Goal: Transaction & Acquisition: Purchase product/service

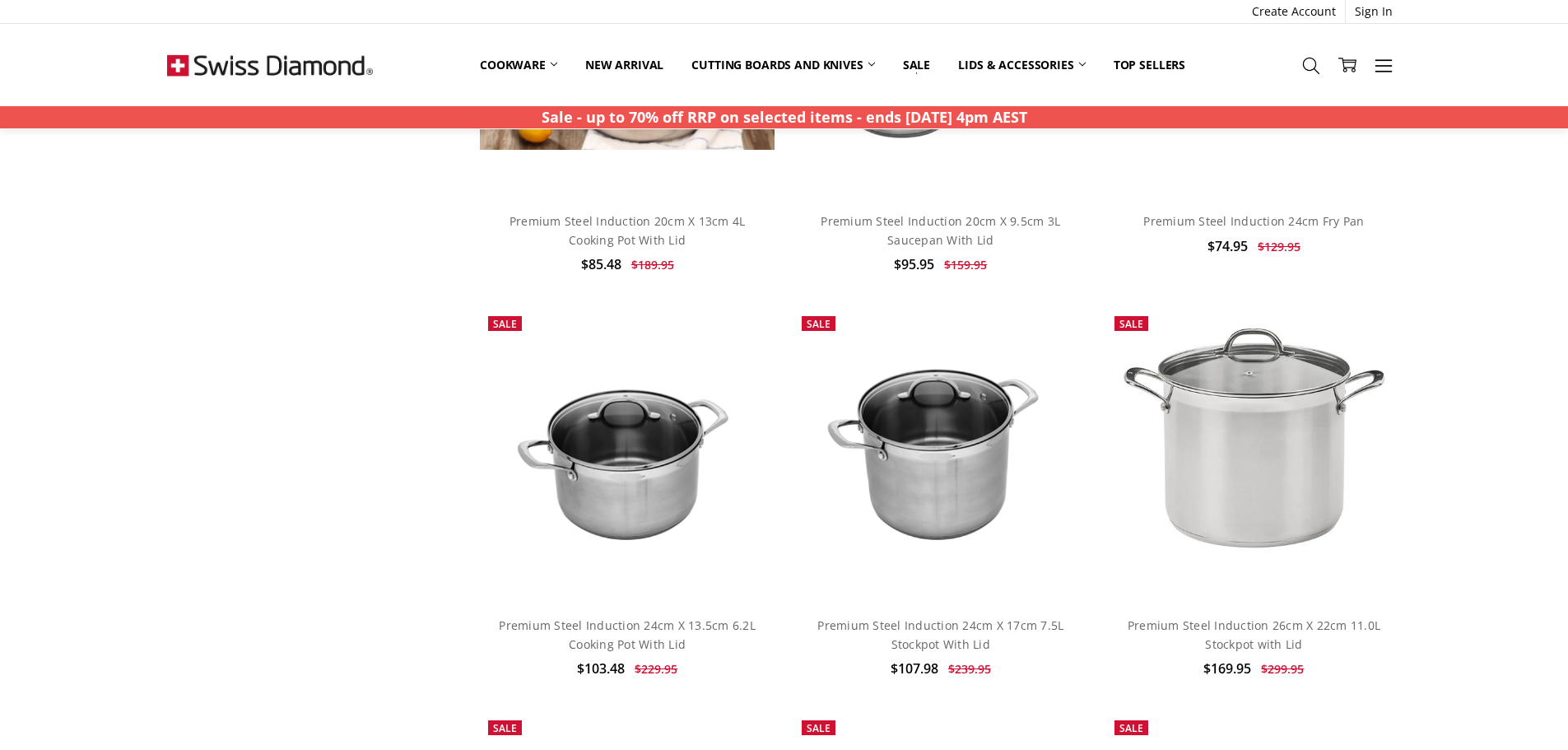
scroll to position [742, 0]
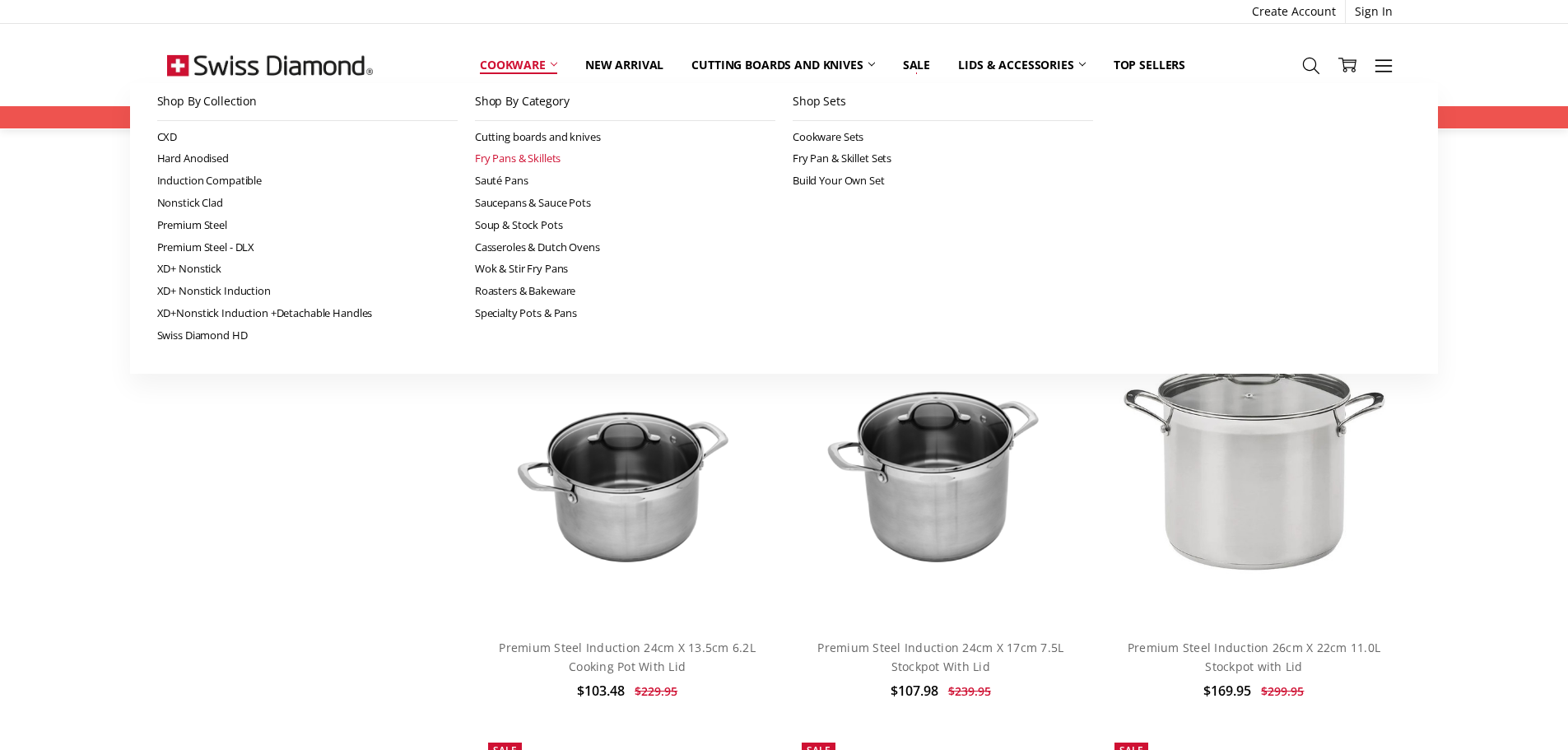
click at [534, 156] on link "Fry Pans & Skillets" at bounding box center [626, 159] width 301 height 23
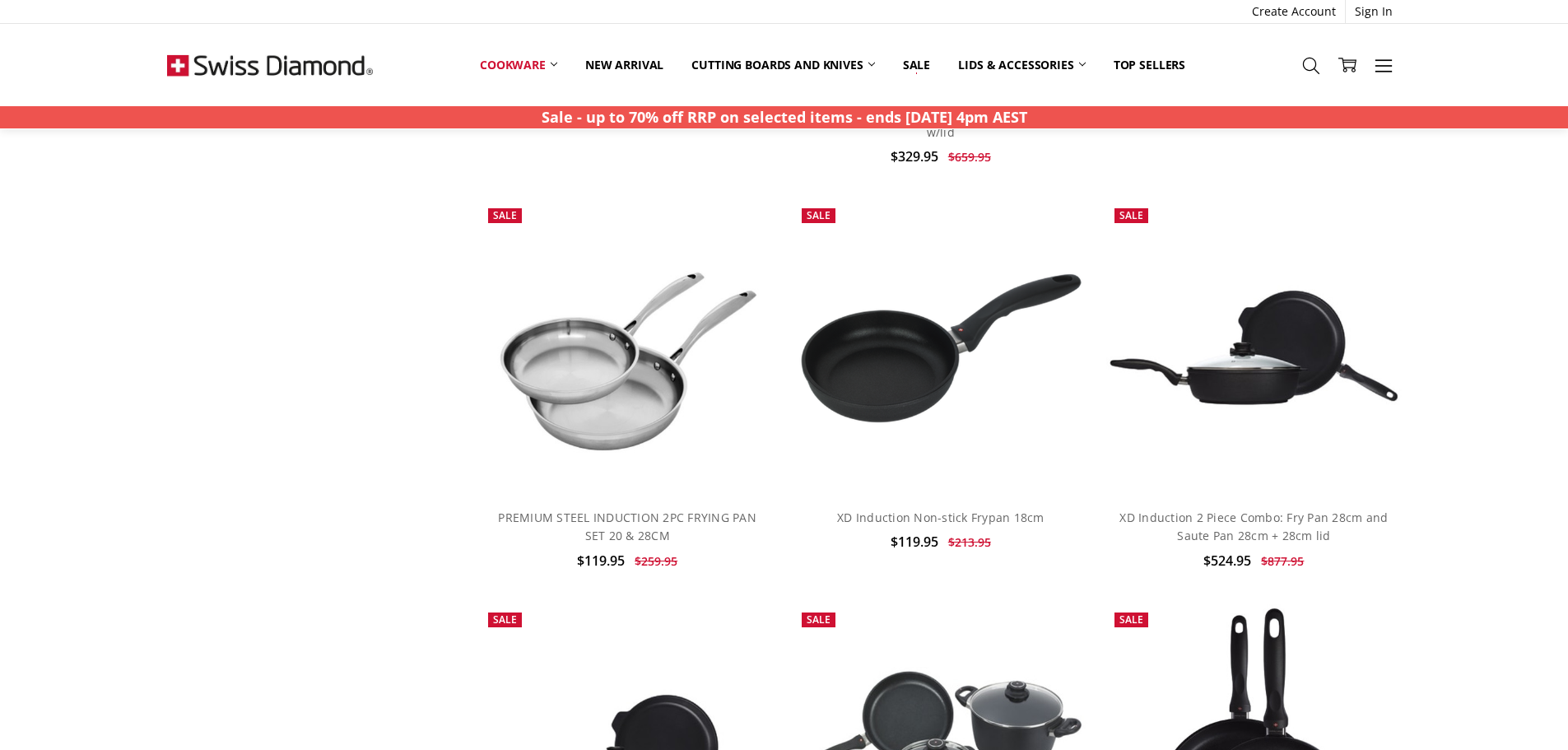
scroll to position [2553, 0]
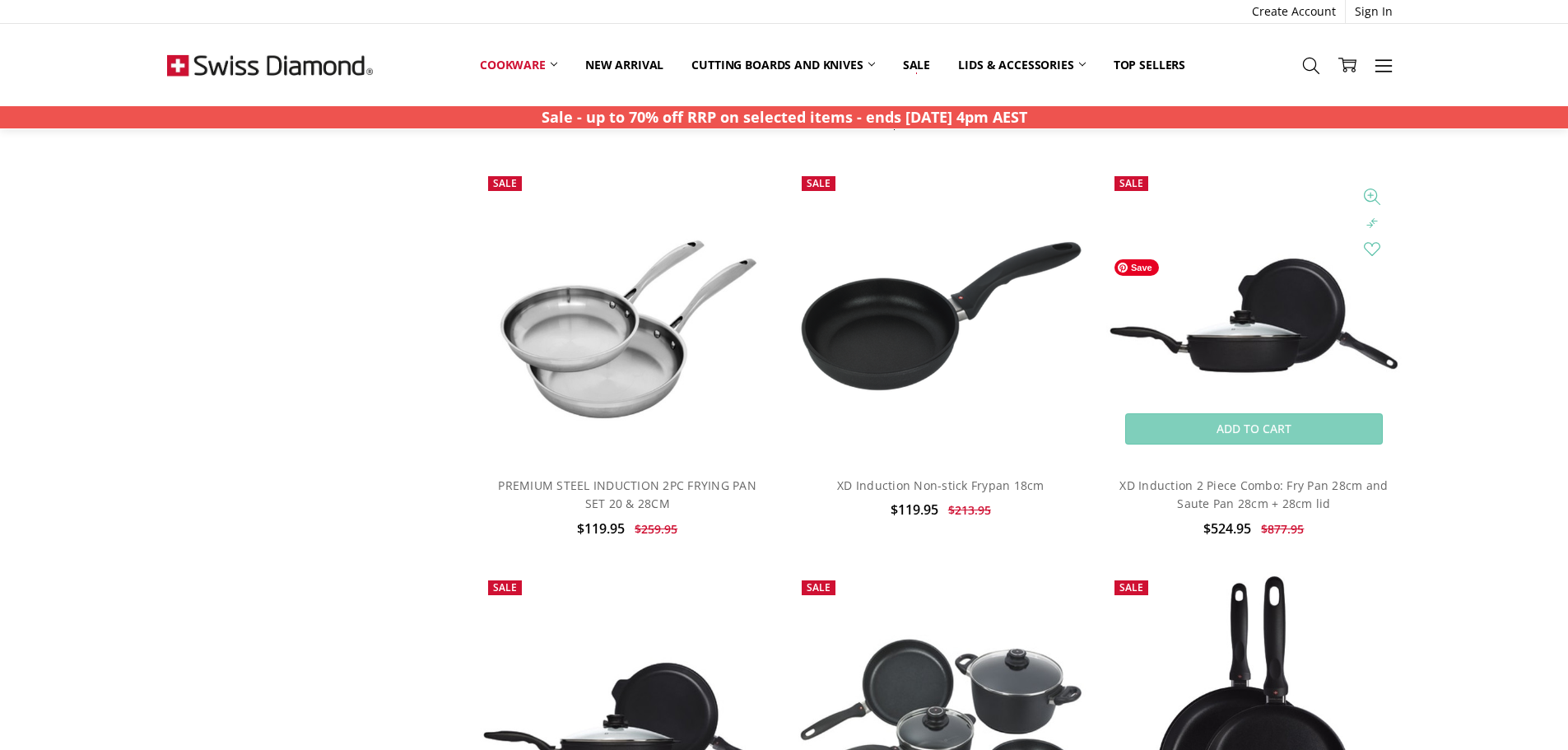
click at [1258, 340] on img at bounding box center [1254, 315] width 295 height 125
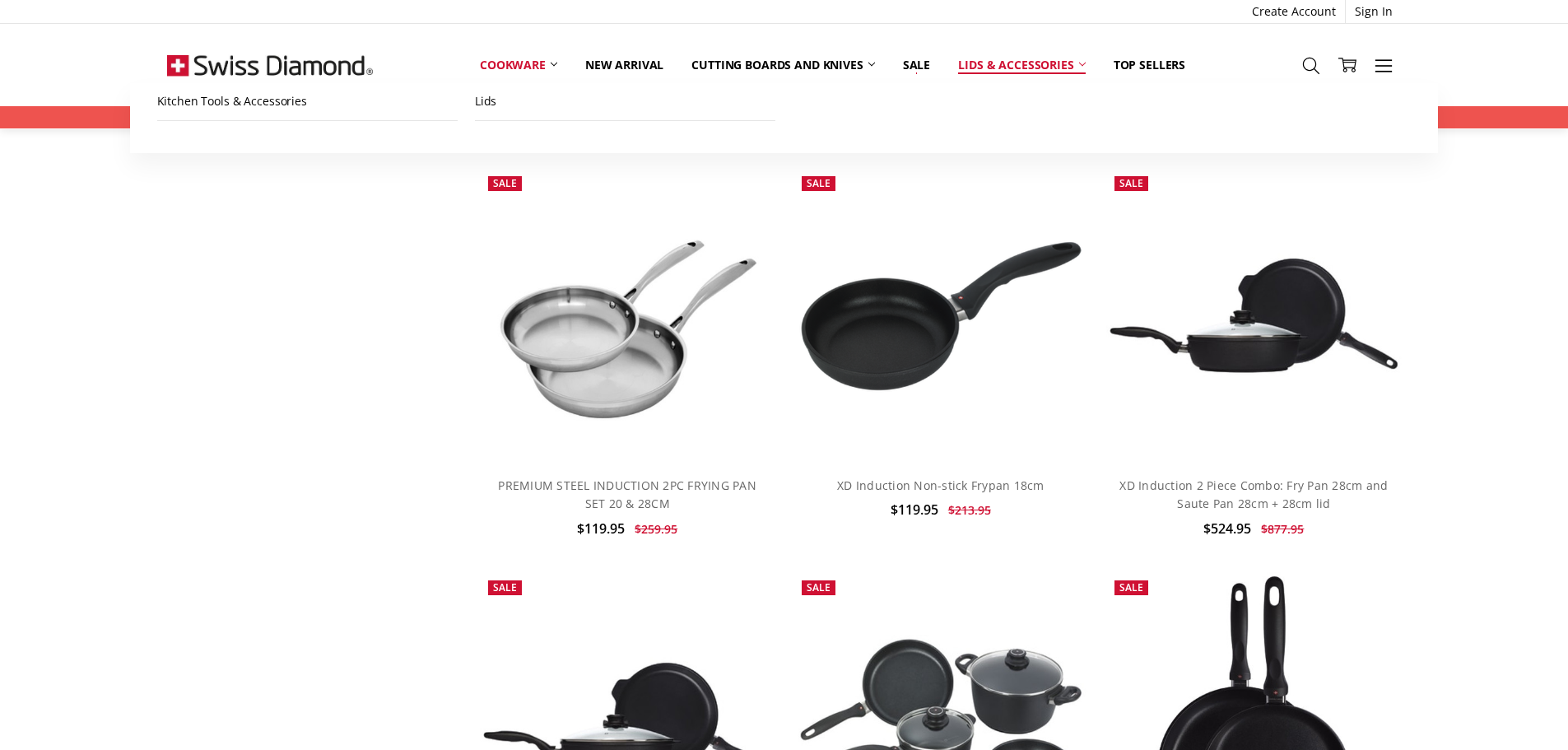
click at [1017, 62] on link "Lids & Accessories" at bounding box center [1021, 65] width 155 height 37
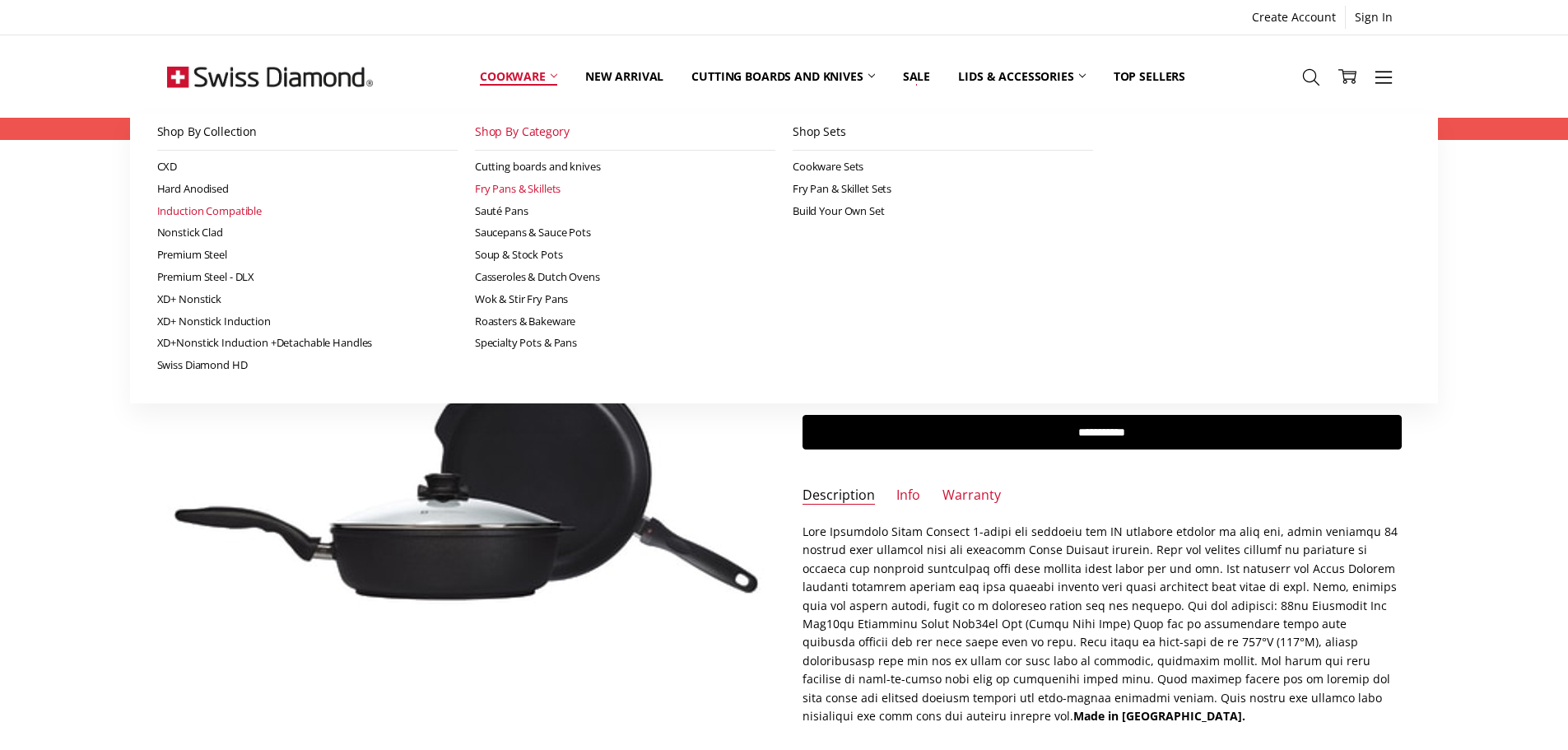
click at [198, 214] on link "Induction Compatible" at bounding box center [307, 211] width 301 height 23
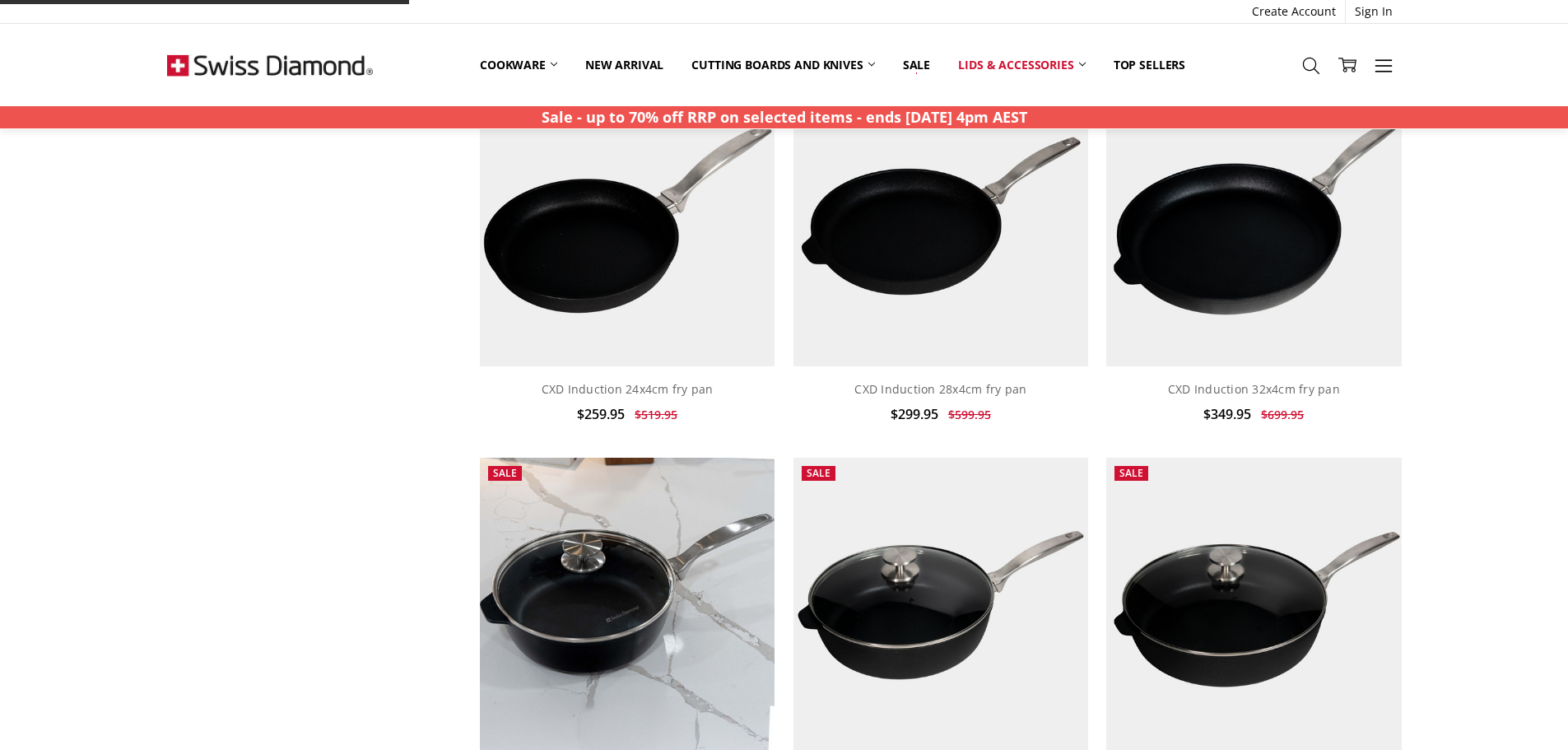
scroll to position [823, 0]
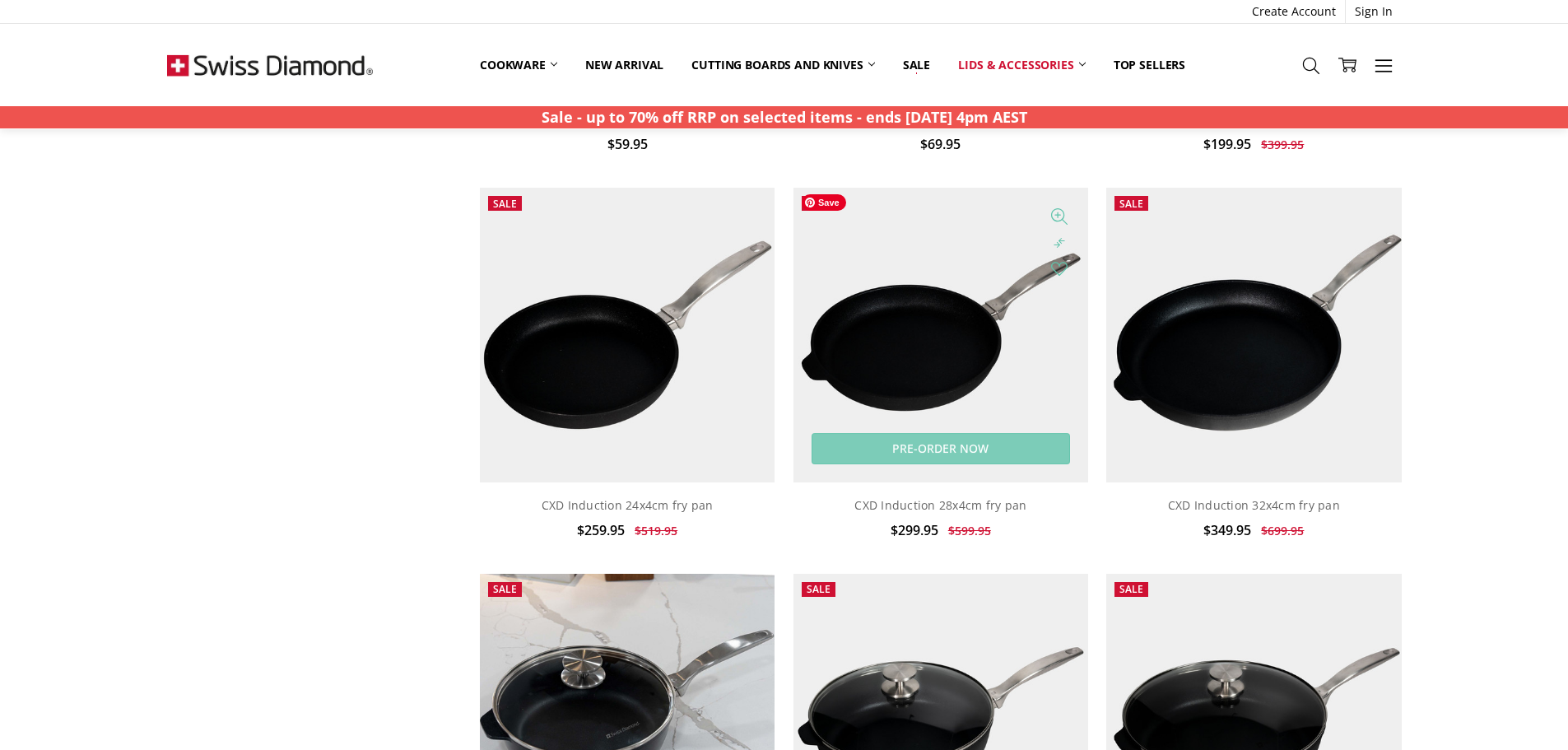
click at [930, 349] on img at bounding box center [941, 336] width 295 height 295
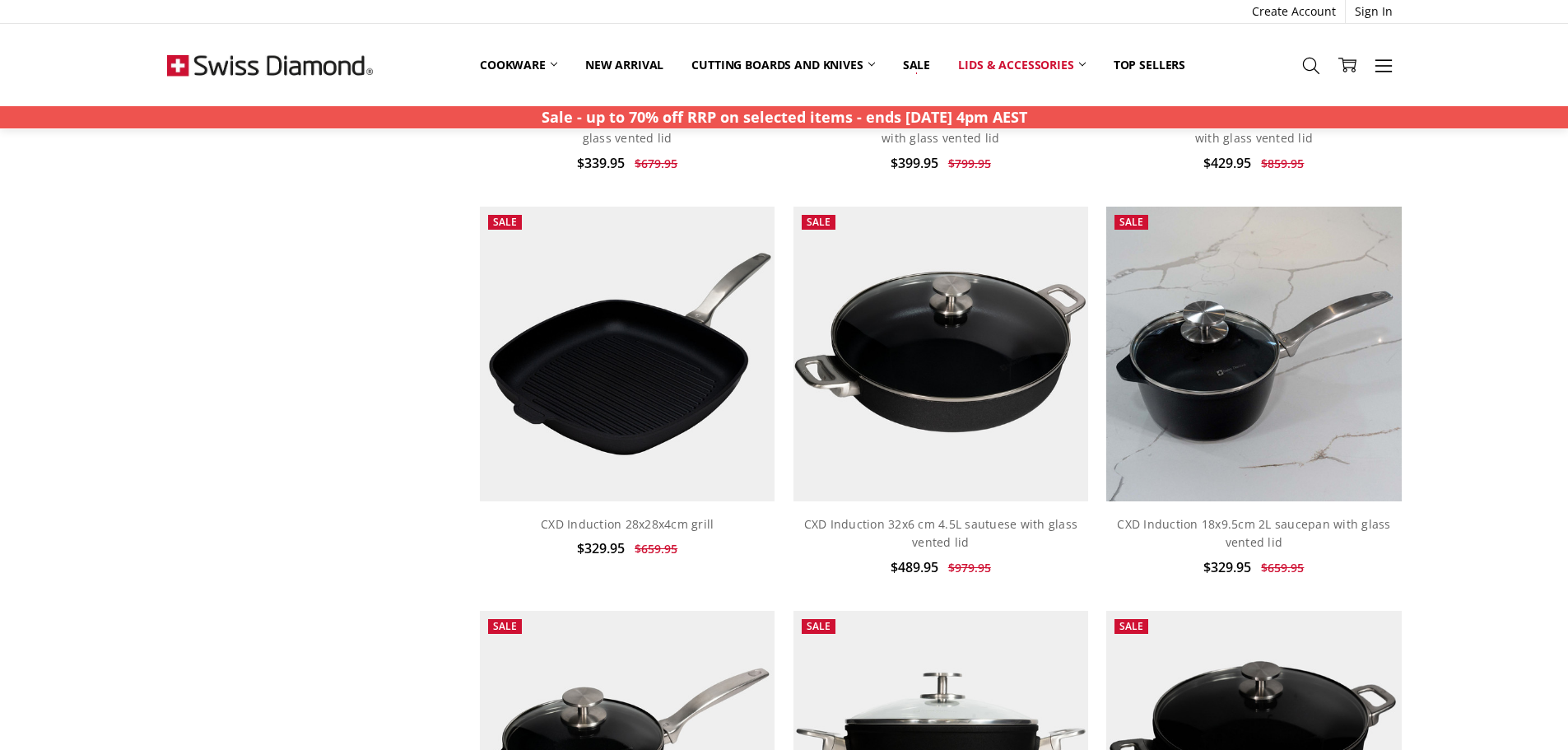
scroll to position [1565, 0]
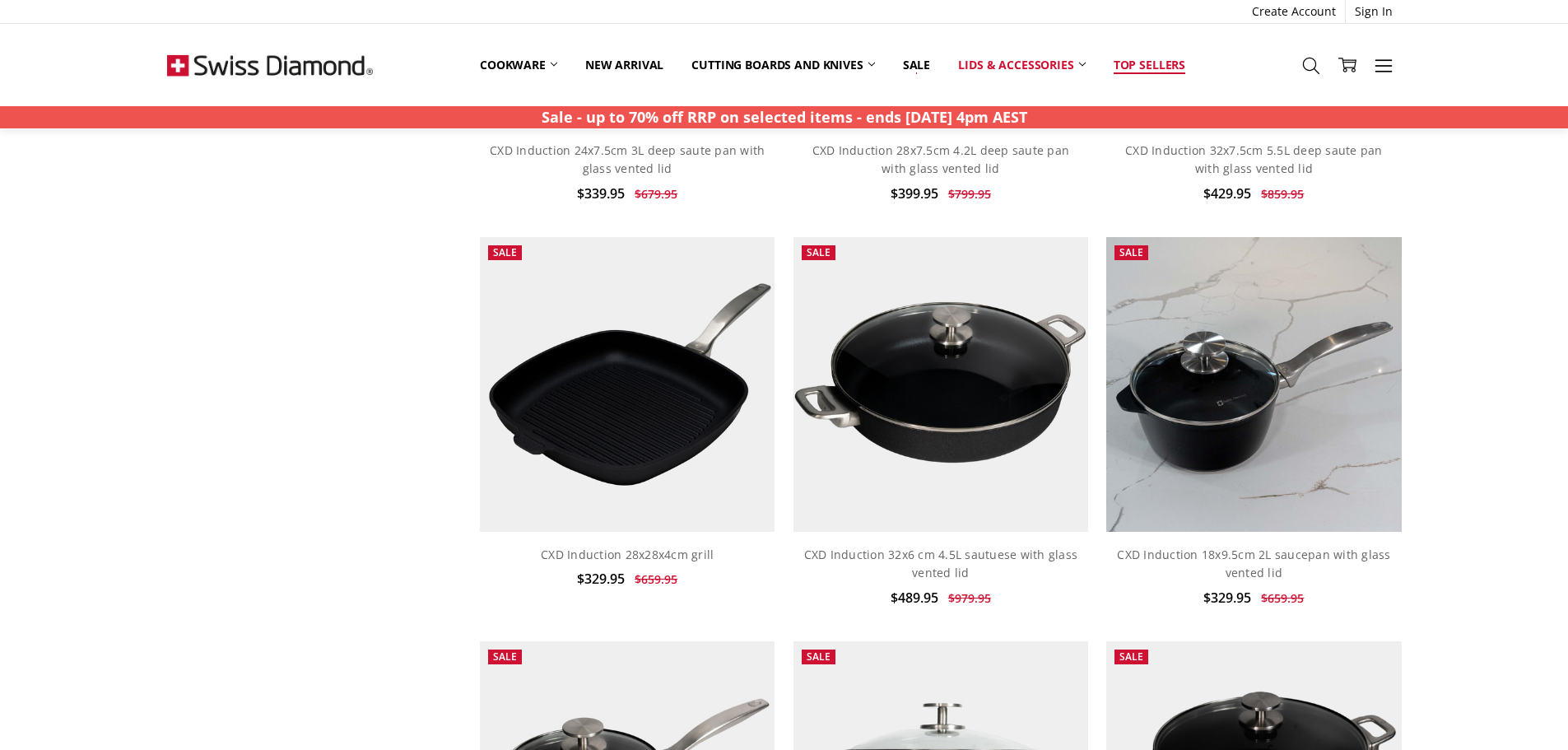
click at [1174, 59] on link "Top Sellers" at bounding box center [1150, 65] width 100 height 37
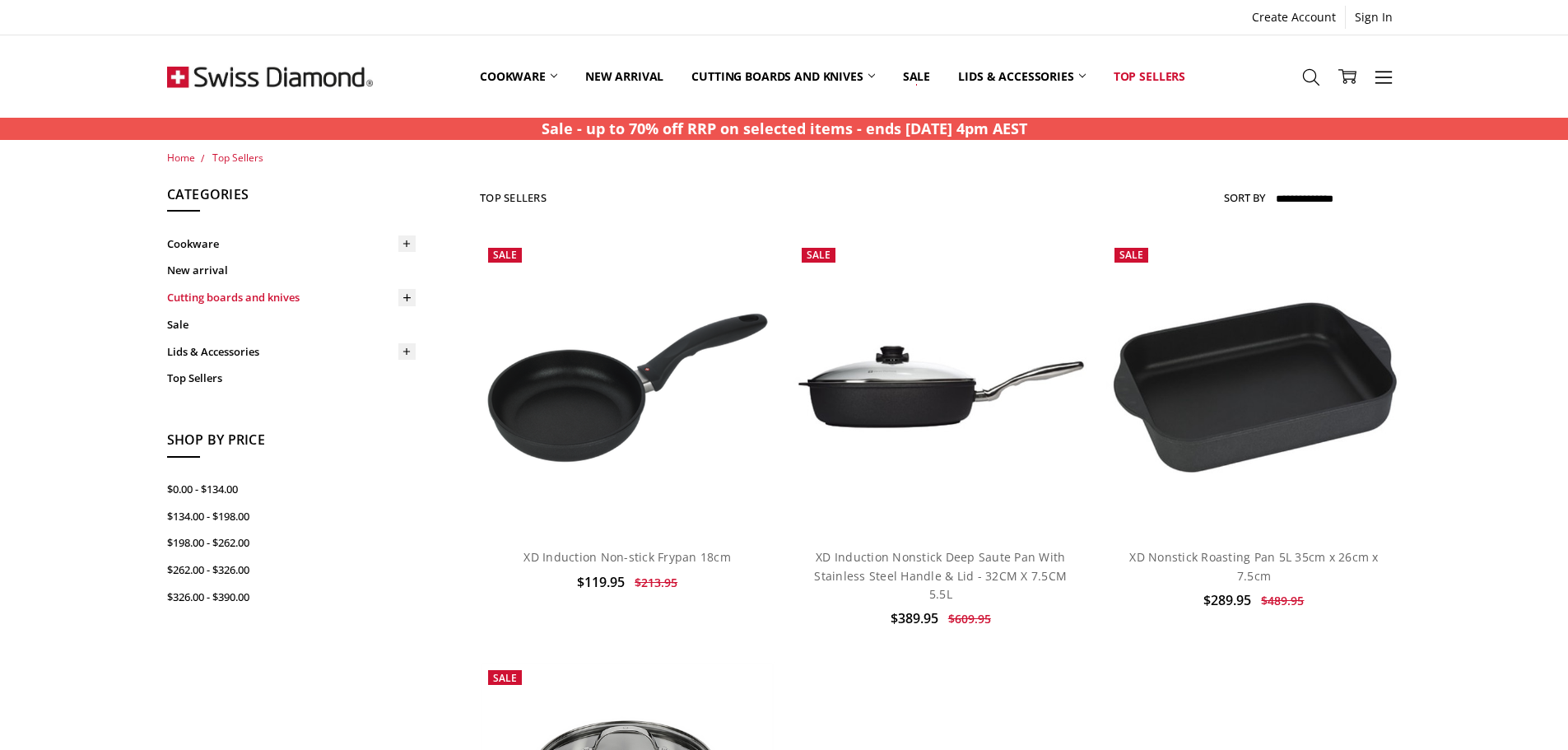
click at [284, 292] on link "Cutting boards and knives" at bounding box center [291, 297] width 249 height 27
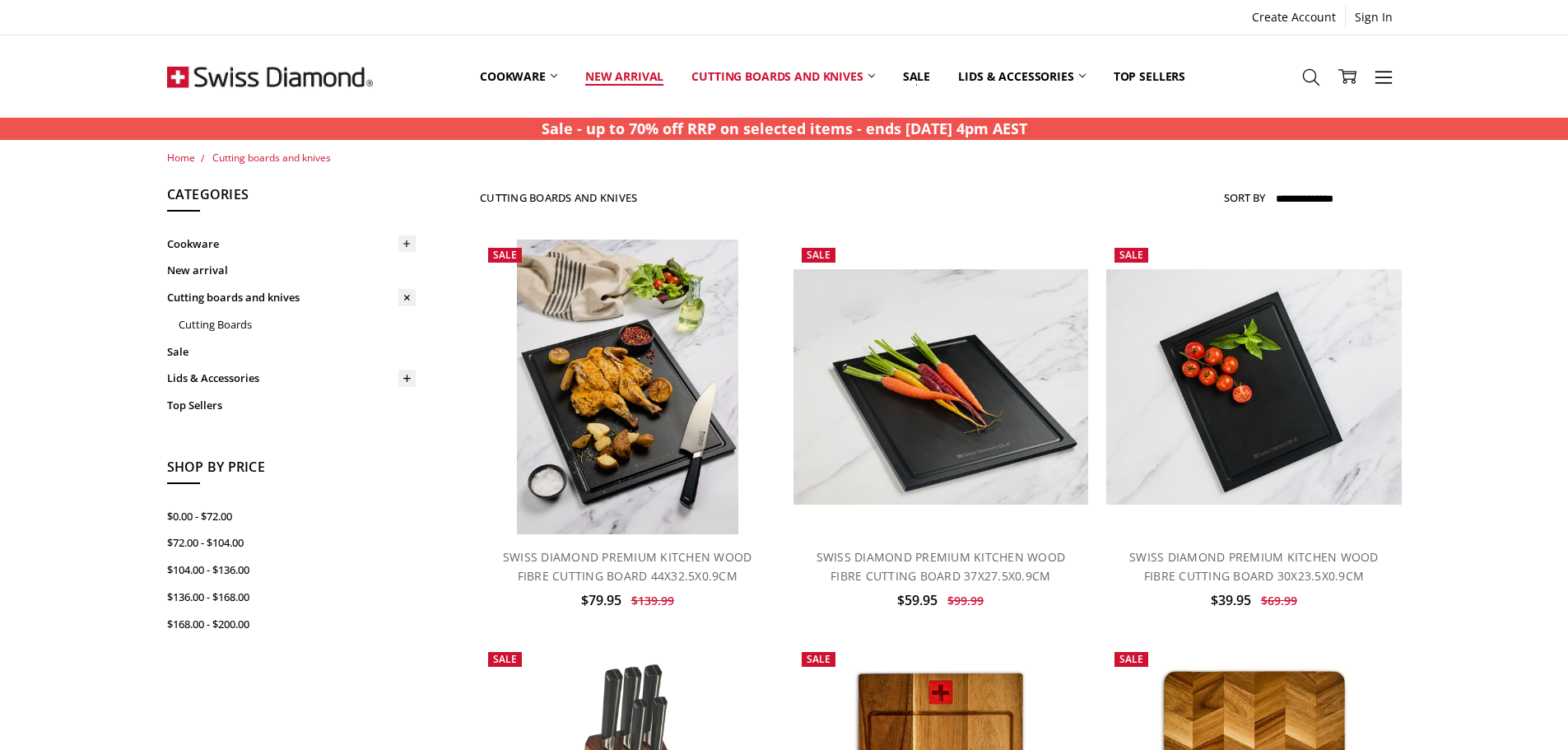
click at [631, 83] on link "New arrival" at bounding box center [624, 76] width 106 height 73
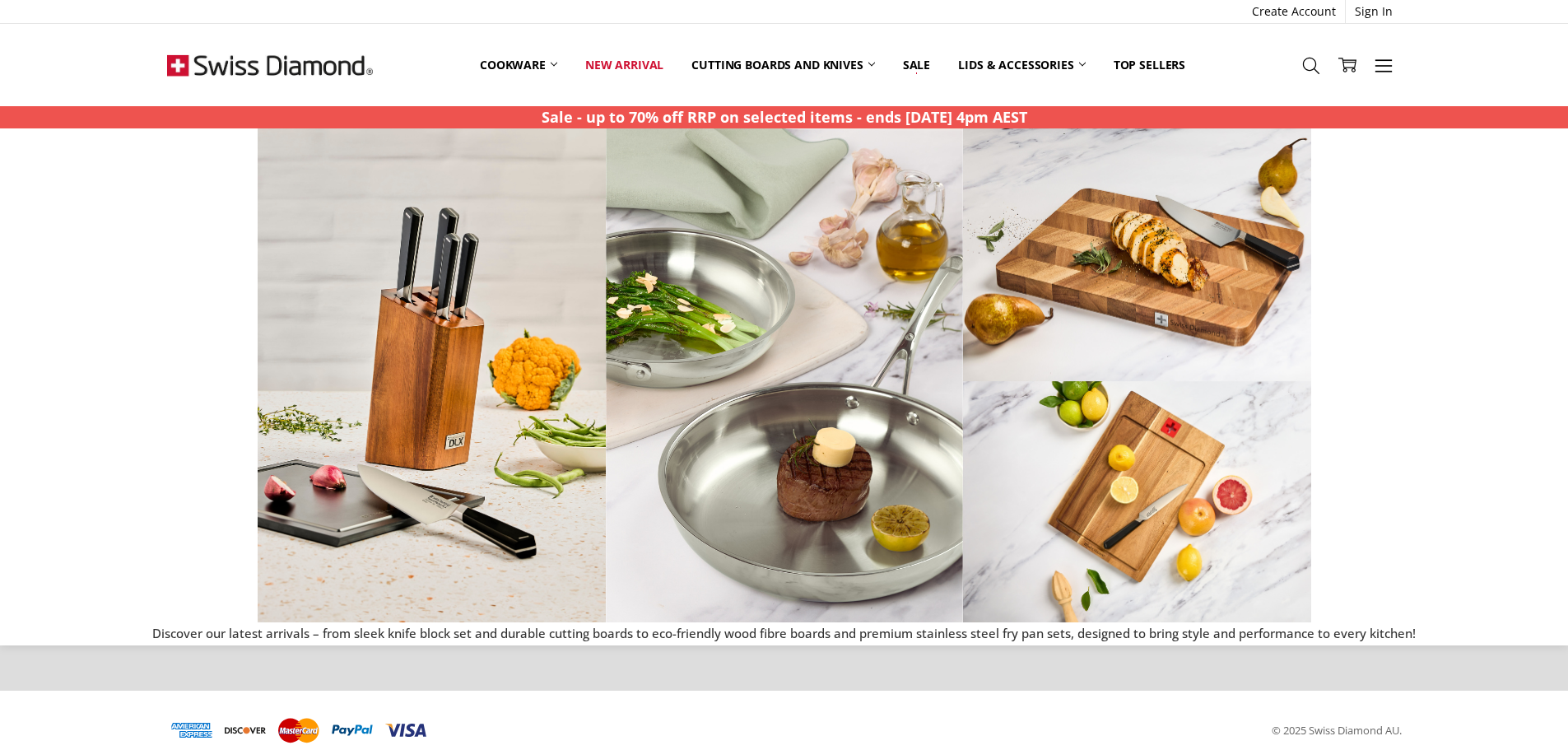
scroll to position [1457, 0]
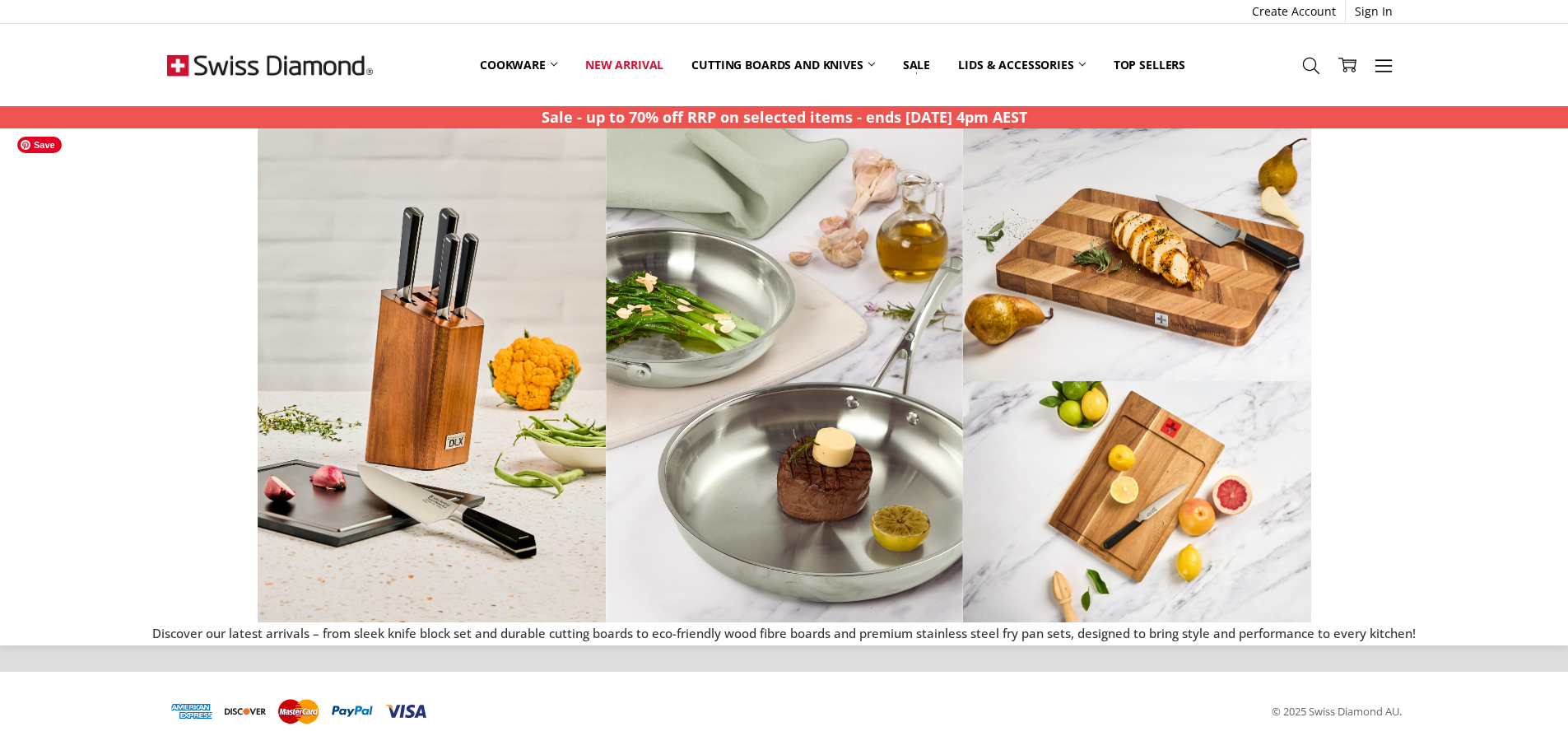
click at [943, 365] on img at bounding box center [536, 376] width 1054 height 494
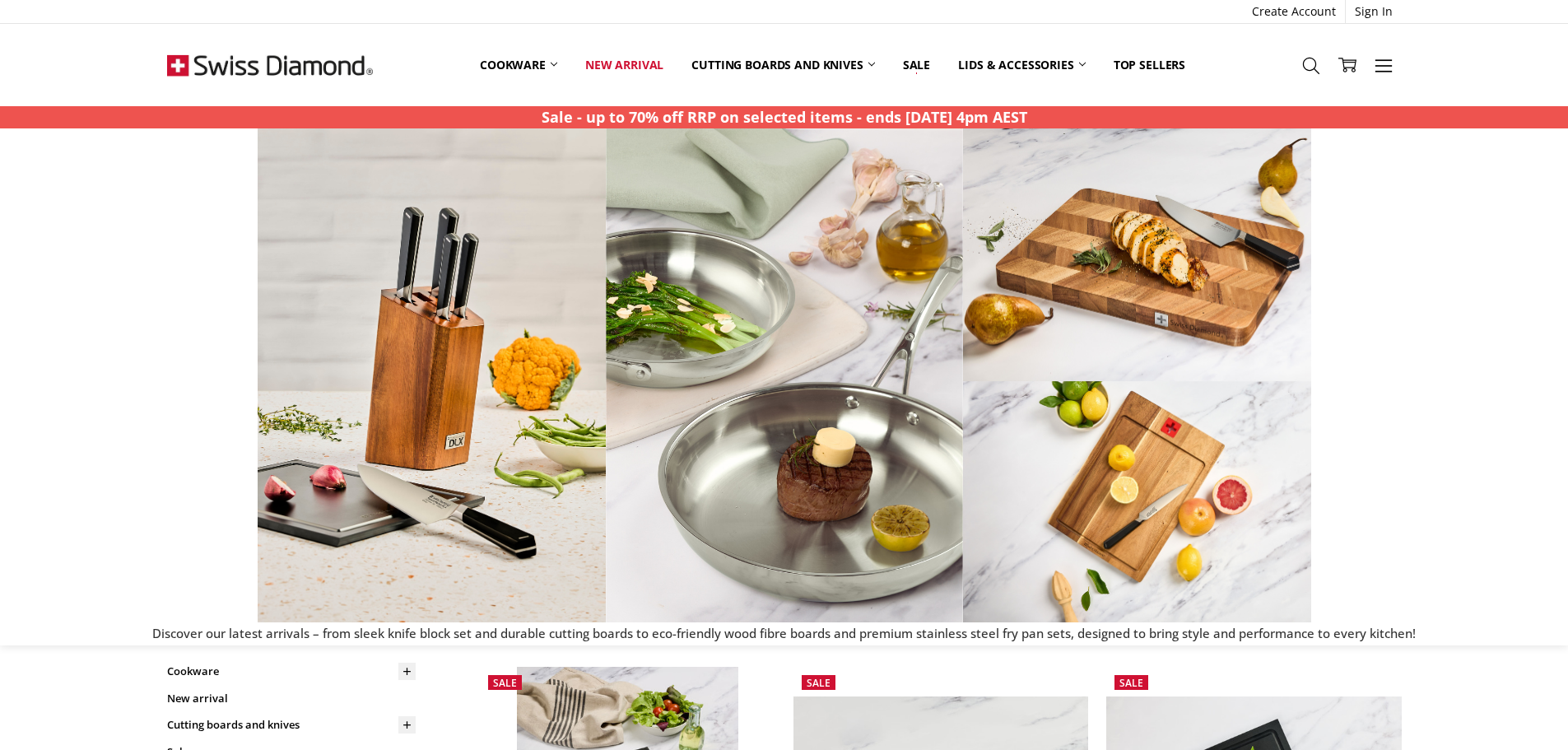
scroll to position [83, 0]
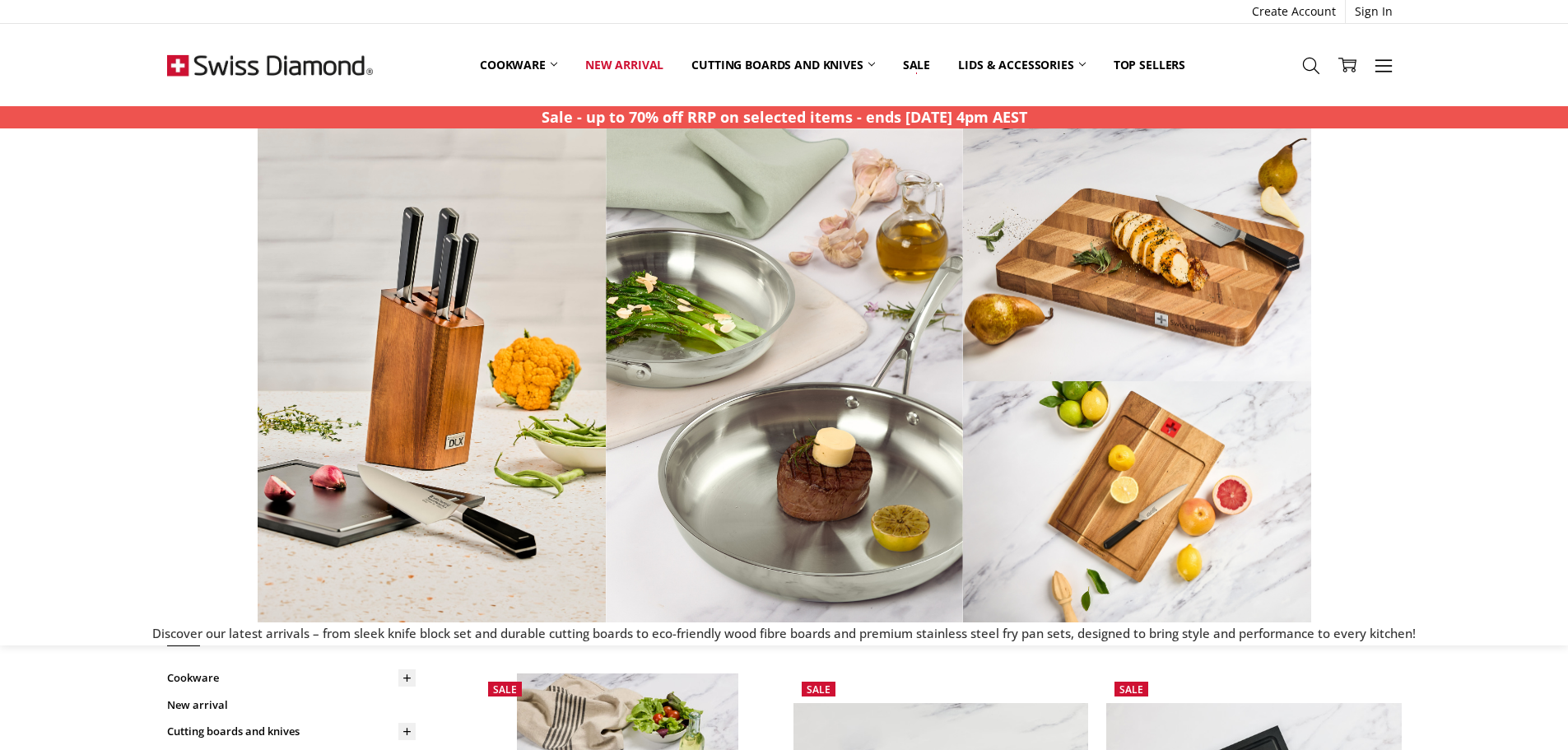
click at [761, 389] on img at bounding box center [536, 376] width 1054 height 494
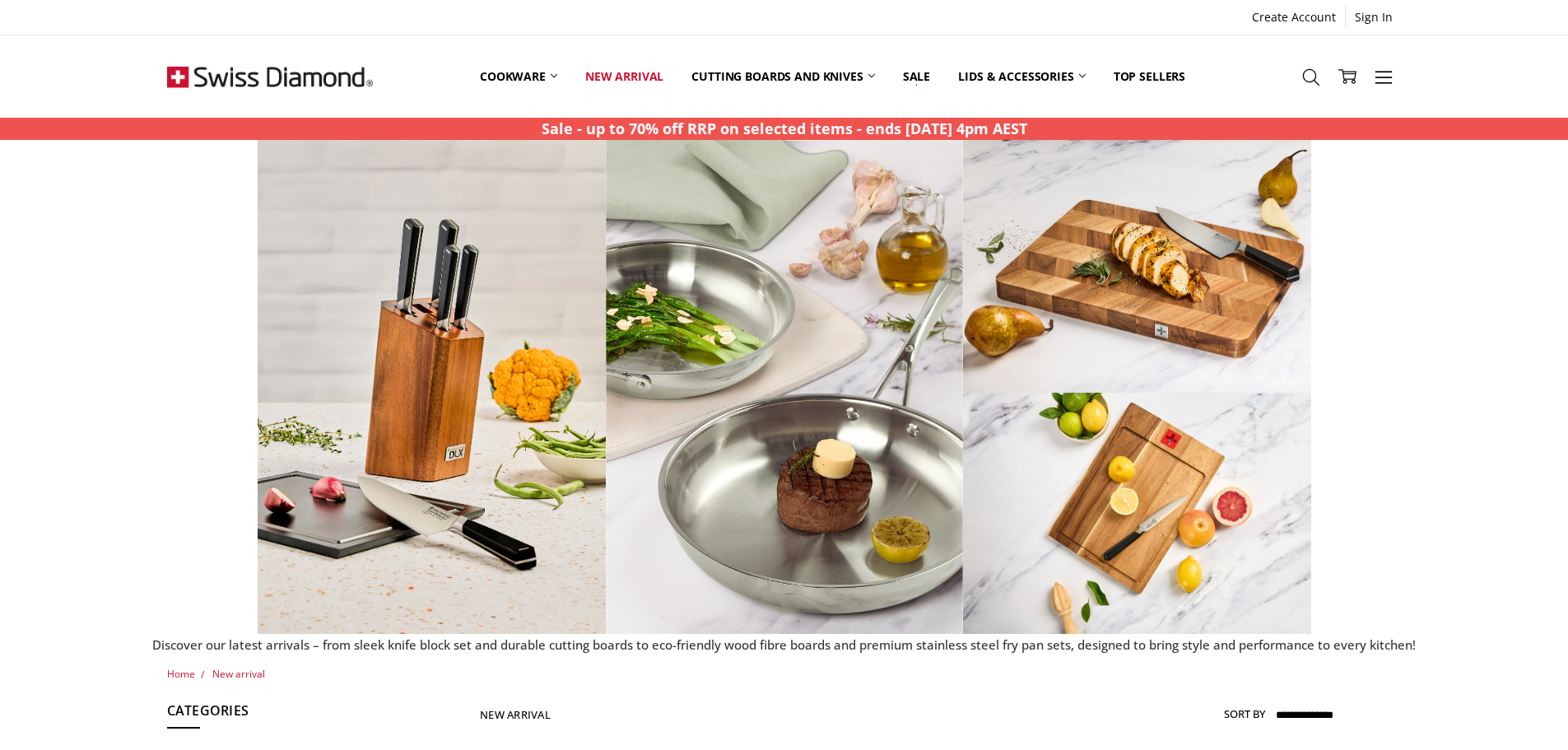
click at [232, 675] on span "New arrival" at bounding box center [239, 674] width 53 height 14
click at [416, 489] on img at bounding box center [536, 387] width 1054 height 494
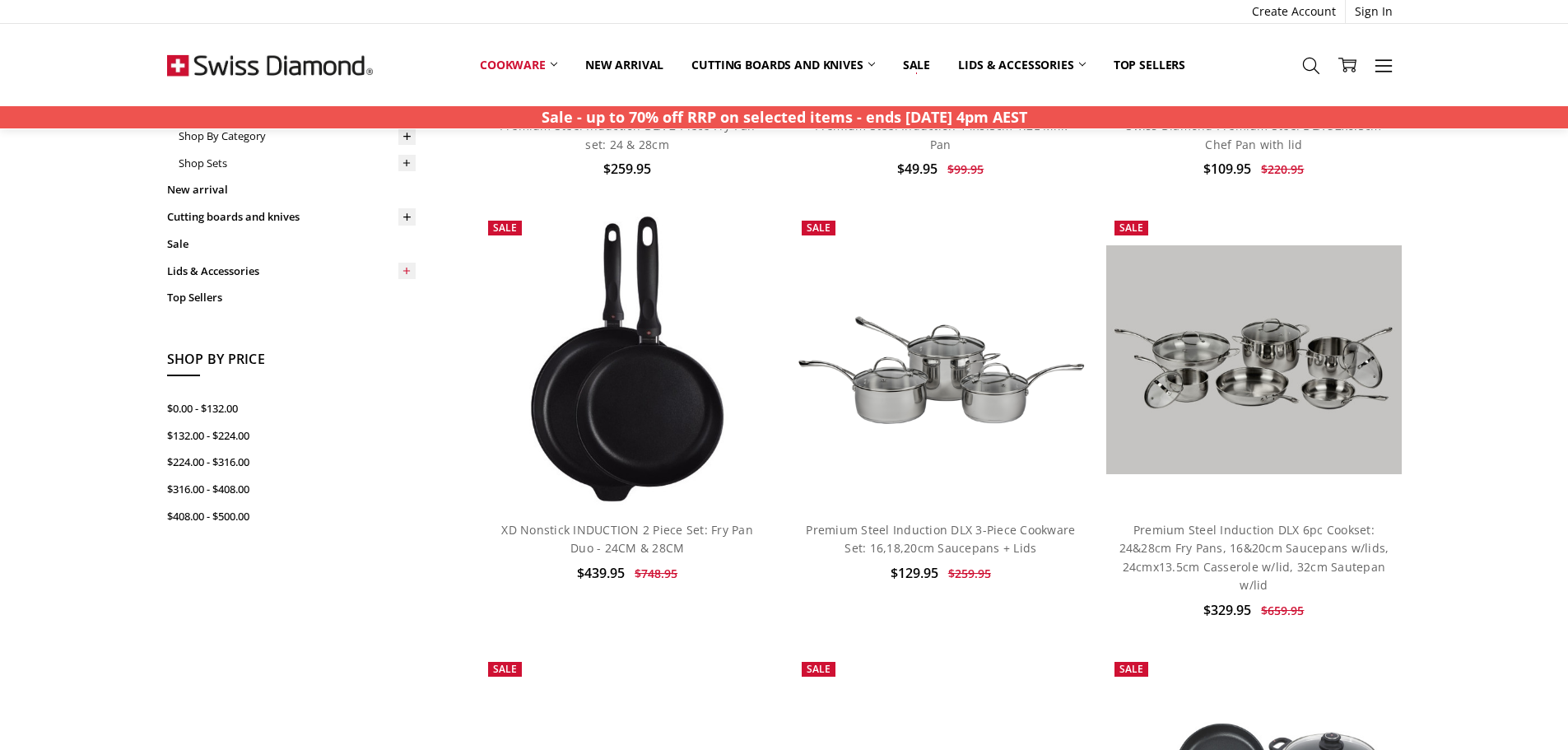
scroll to position [494, 0]
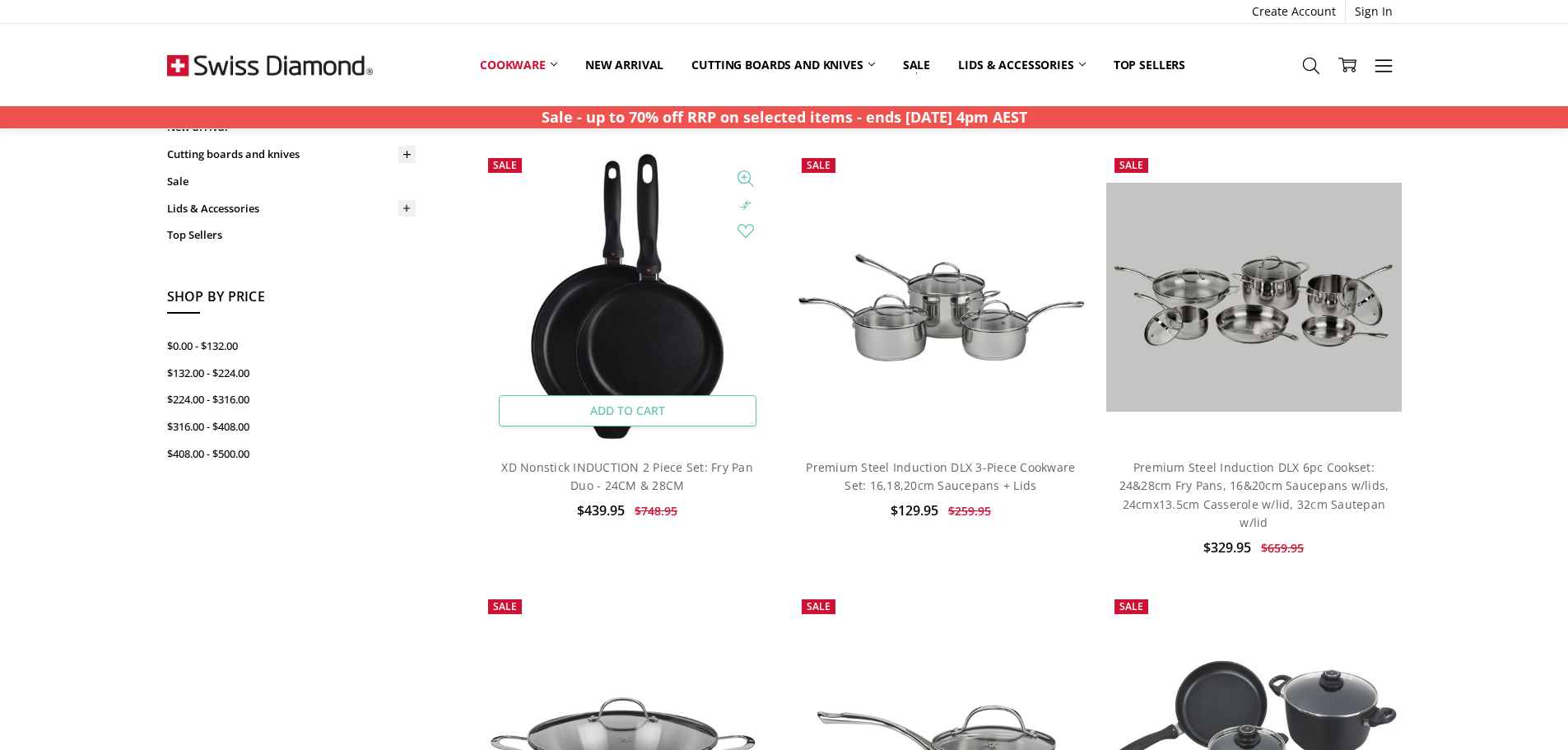
click at [598, 401] on link "Add to Cart" at bounding box center [628, 411] width 257 height 31
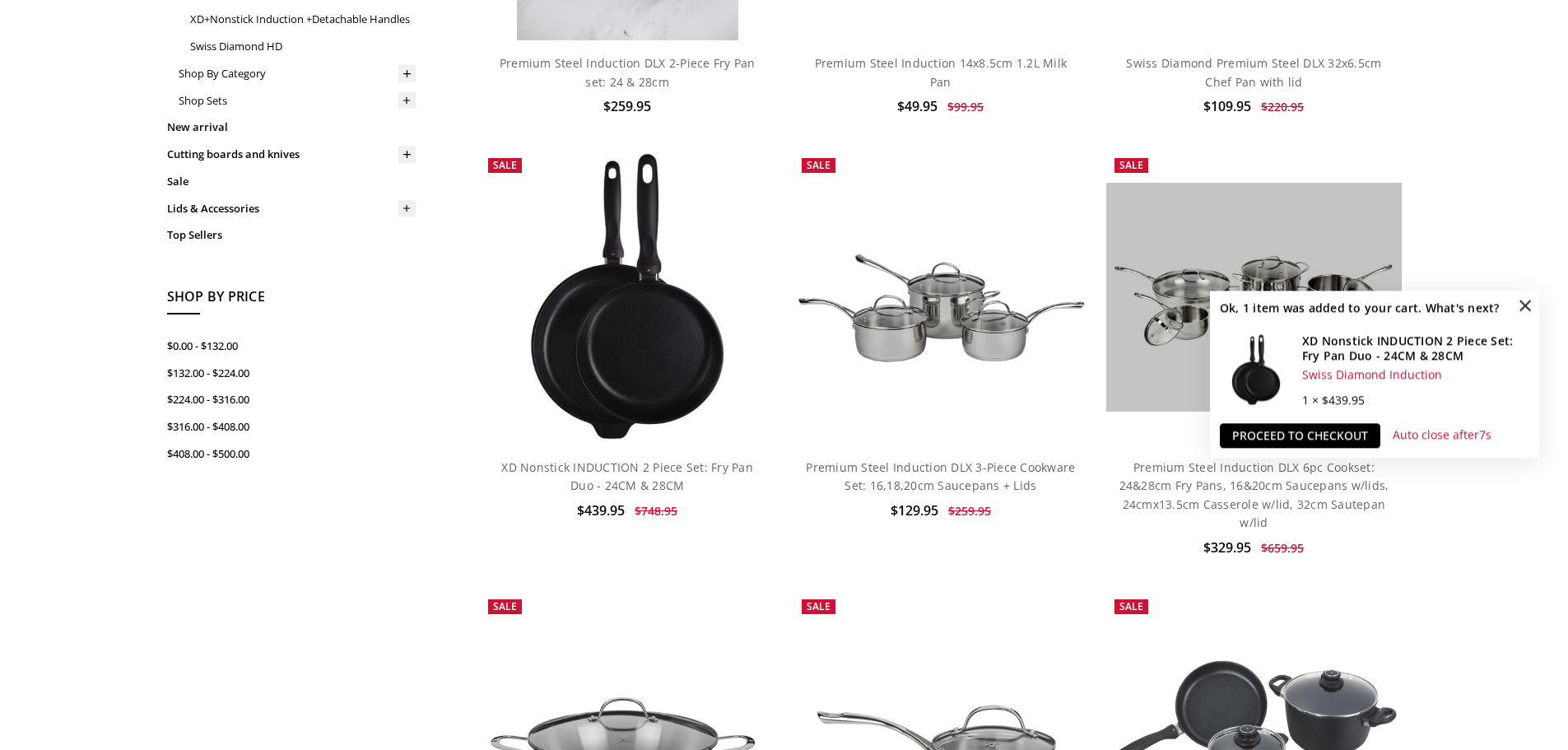
click at [1530, 309] on span "×" at bounding box center [1526, 305] width 26 height 26
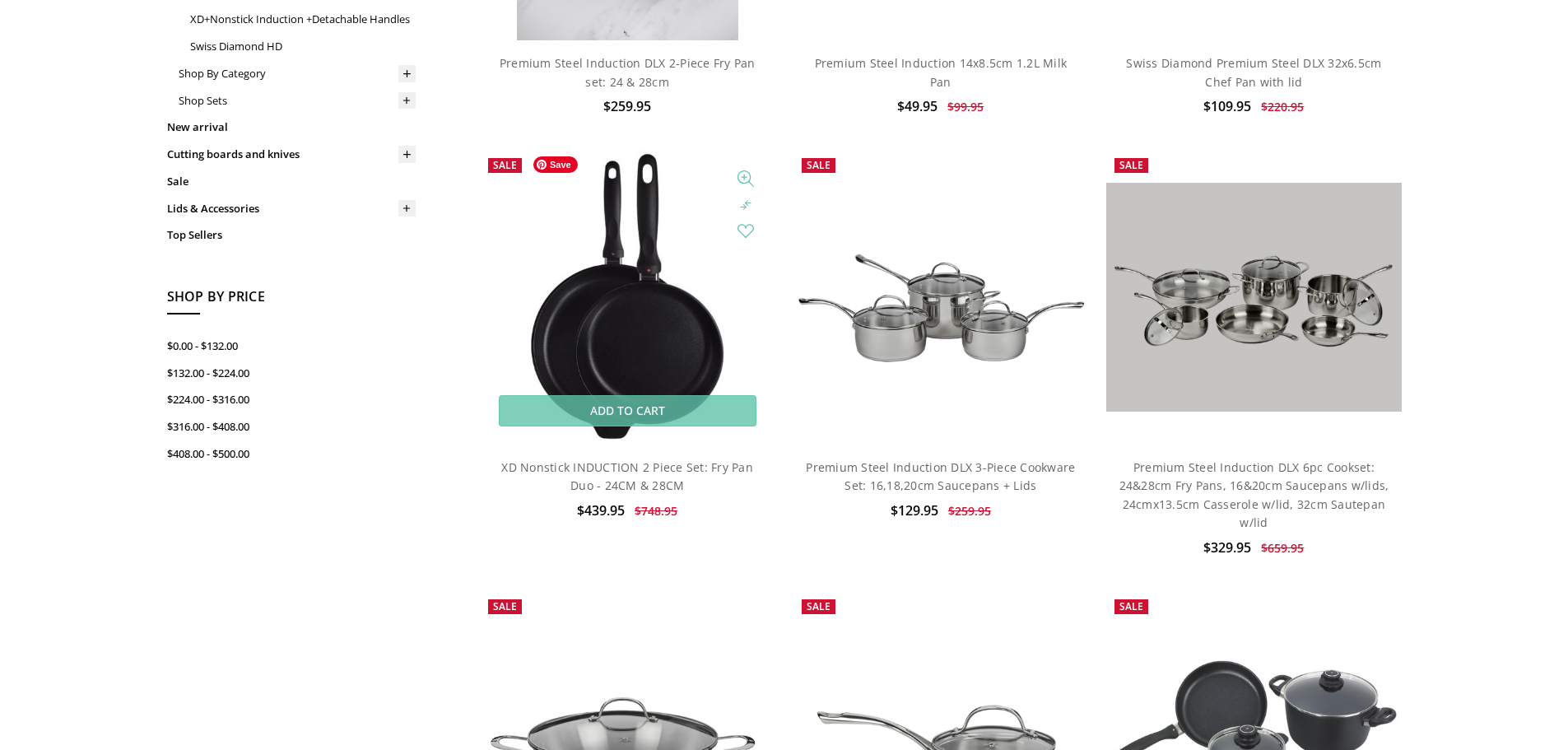
click at [629, 255] on img at bounding box center [627, 297] width 204 height 295
